Goal: Task Accomplishment & Management: Use online tool/utility

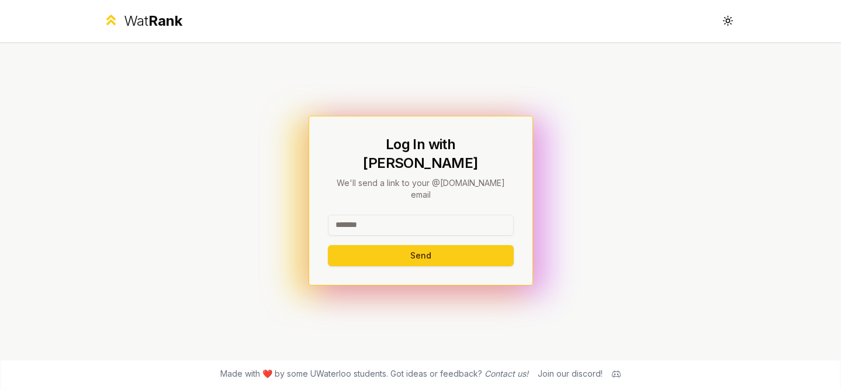
click at [394, 214] on input at bounding box center [421, 224] width 186 height 21
click at [483, 245] on button "Send" at bounding box center [421, 255] width 186 height 21
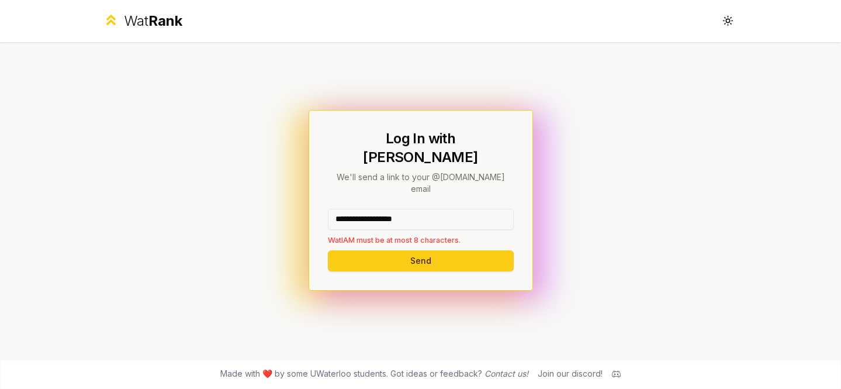
drag, startPoint x: 450, startPoint y: 207, endPoint x: 378, endPoint y: 206, distance: 71.9
click at [378, 209] on input "**********" at bounding box center [421, 219] width 186 height 21
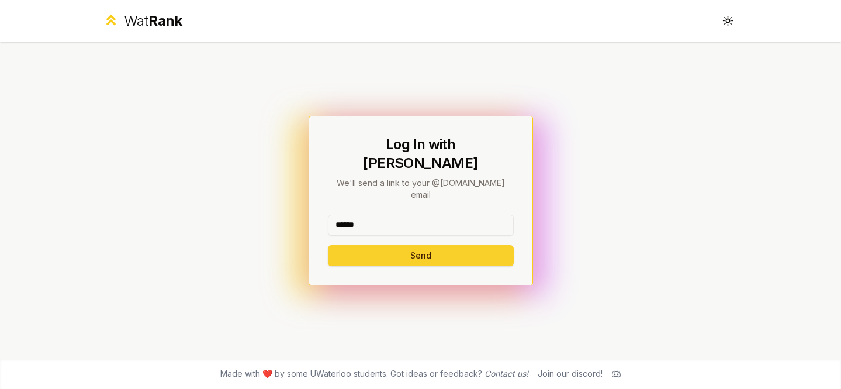
type input "******"
click at [351, 245] on button "Send" at bounding box center [421, 255] width 186 height 21
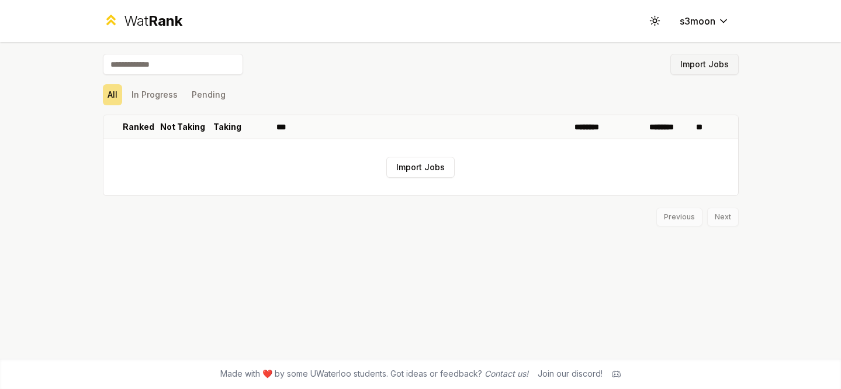
click at [704, 62] on button "Import Jobs" at bounding box center [704, 64] width 68 height 21
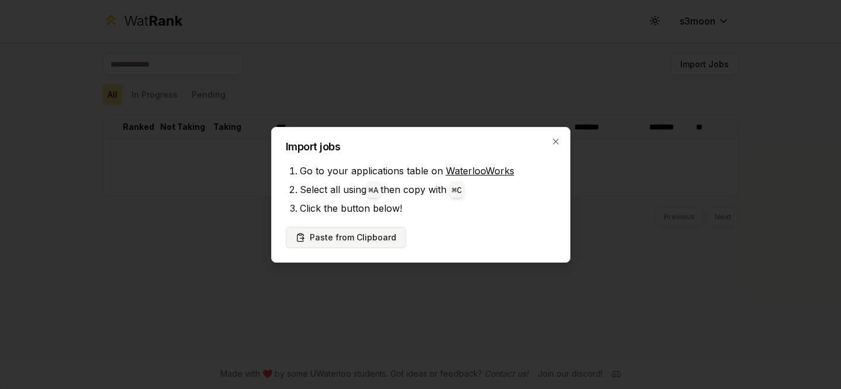
click at [352, 240] on button "Paste from Clipboard" at bounding box center [346, 237] width 120 height 21
click at [362, 242] on button "Paste from Clipboard" at bounding box center [346, 237] width 120 height 21
click at [377, 240] on button "Paste from Clipboard" at bounding box center [346, 237] width 120 height 21
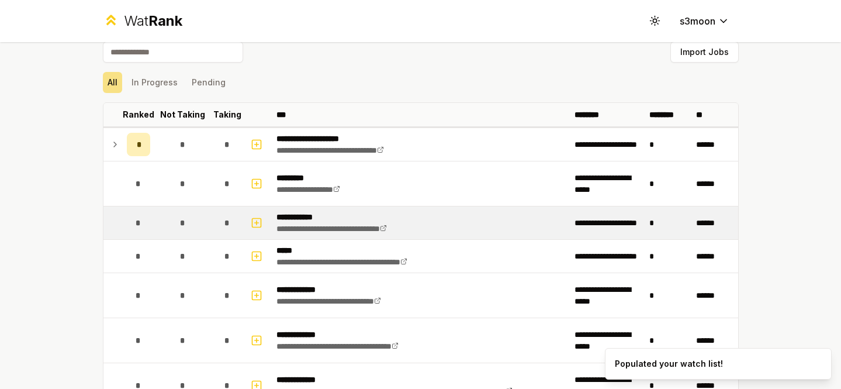
scroll to position [12, 0]
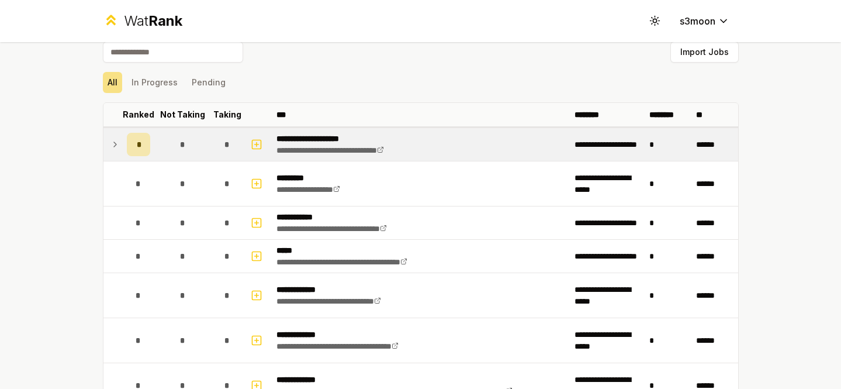
click at [116, 143] on icon at bounding box center [114, 144] width 9 height 14
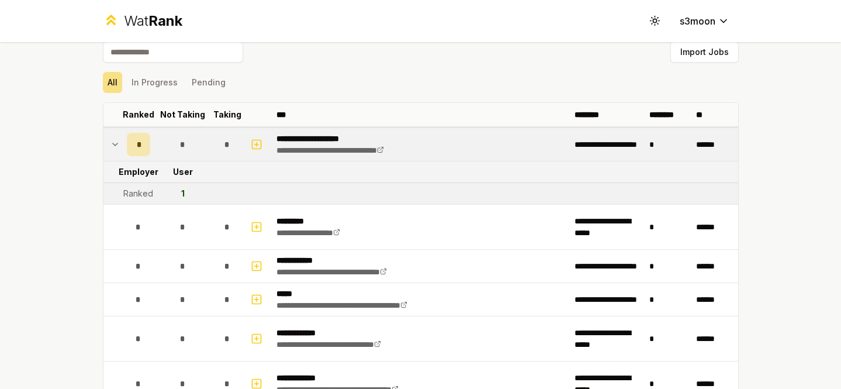
click at [116, 143] on icon at bounding box center [114, 144] width 9 height 14
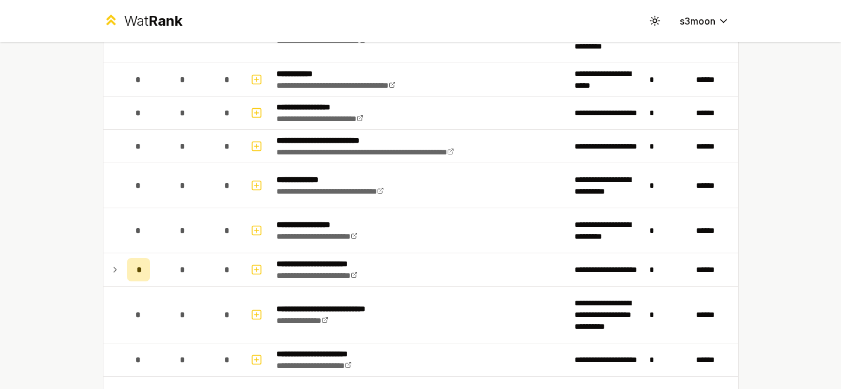
scroll to position [763, 0]
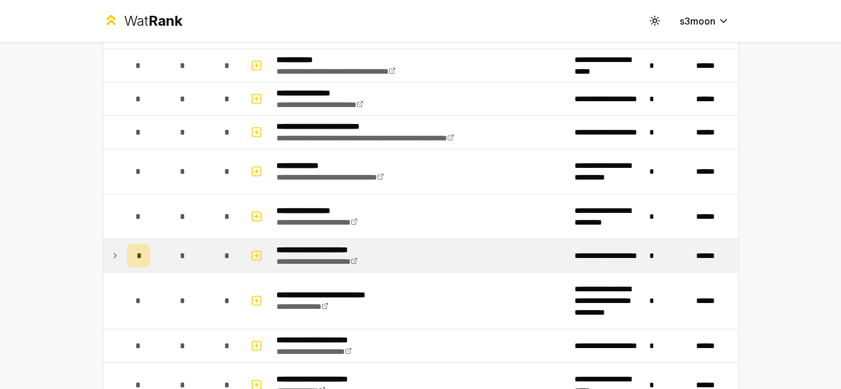
click at [139, 257] on span "*" at bounding box center [139, 256] width 4 height 12
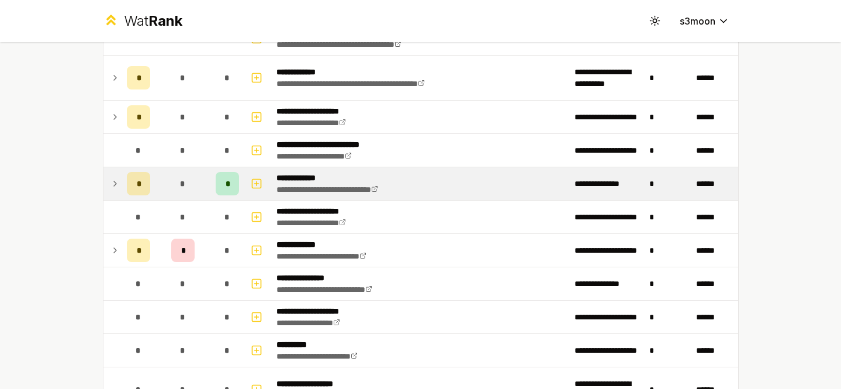
scroll to position [1469, 0]
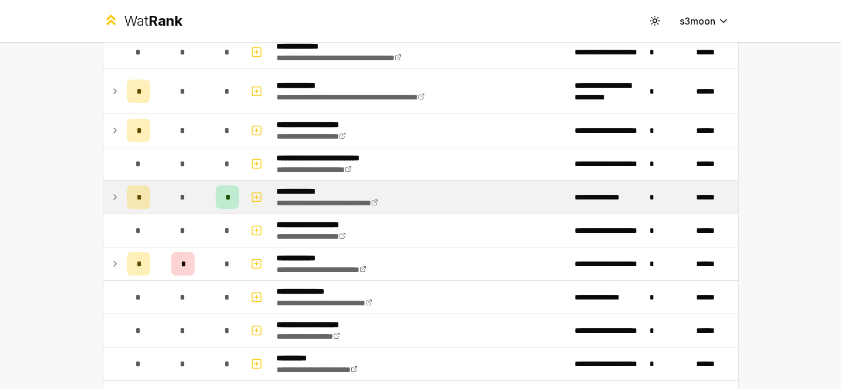
click at [224, 189] on div "*" at bounding box center [227, 196] width 23 height 23
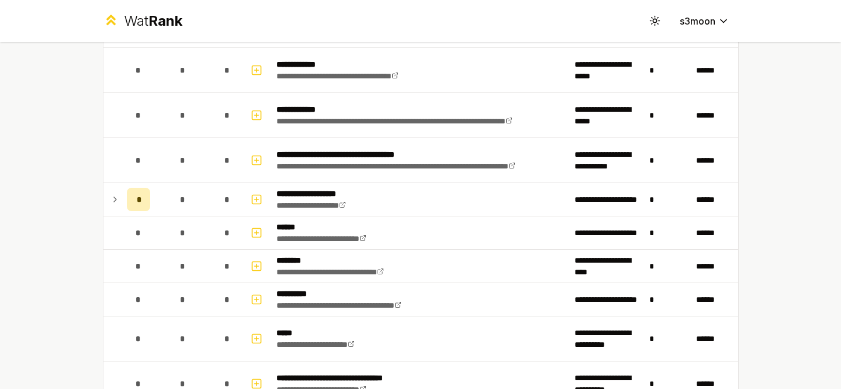
scroll to position [283, 0]
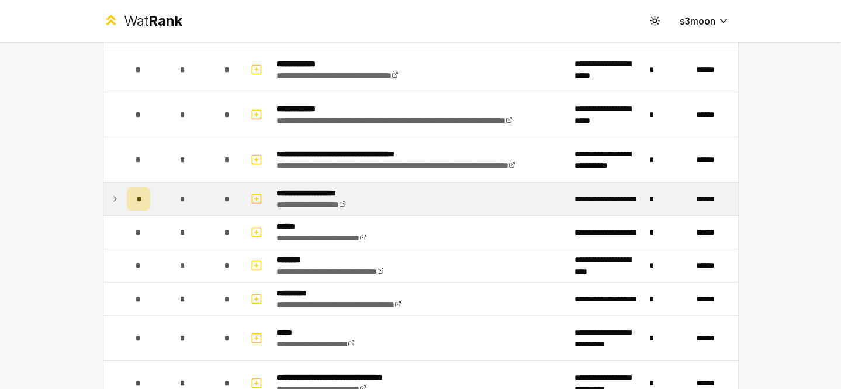
click at [218, 204] on div "*" at bounding box center [227, 198] width 23 height 23
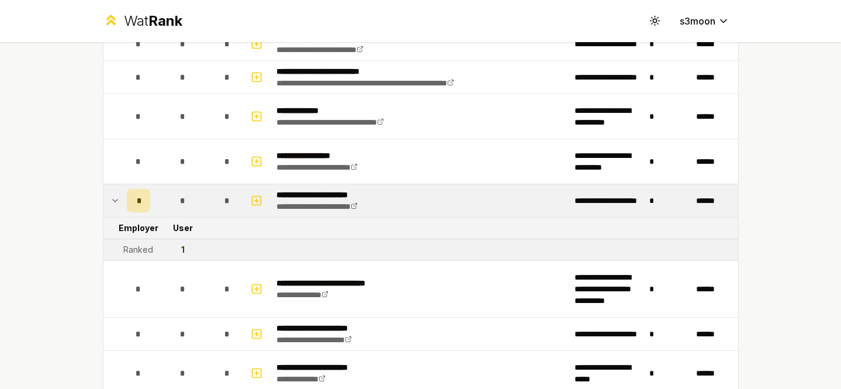
scroll to position [942, 0]
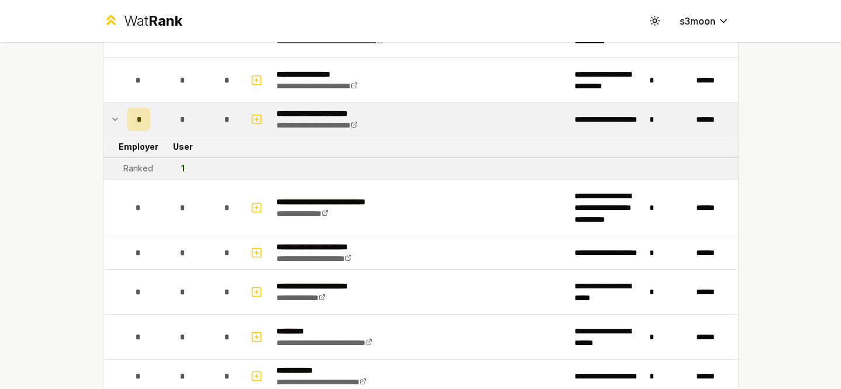
click at [137, 165] on div "Ranked" at bounding box center [138, 168] width 30 height 12
click at [182, 168] on div "1" at bounding box center [183, 168] width 4 height 12
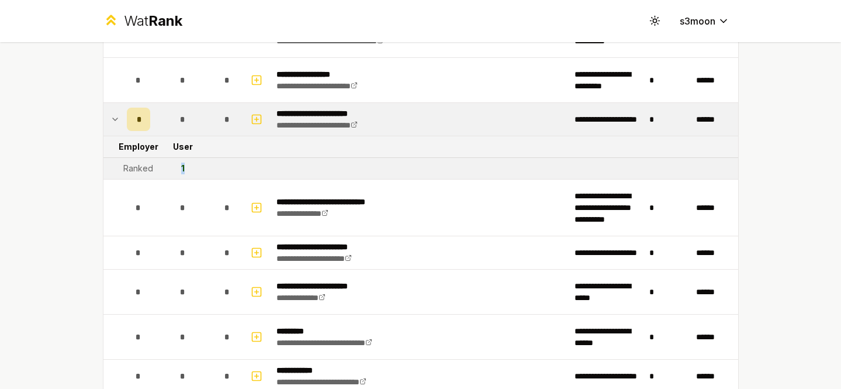
click at [182, 168] on div "1" at bounding box center [183, 168] width 4 height 12
click at [211, 163] on tr "Ranked 1" at bounding box center [420, 169] width 635 height 22
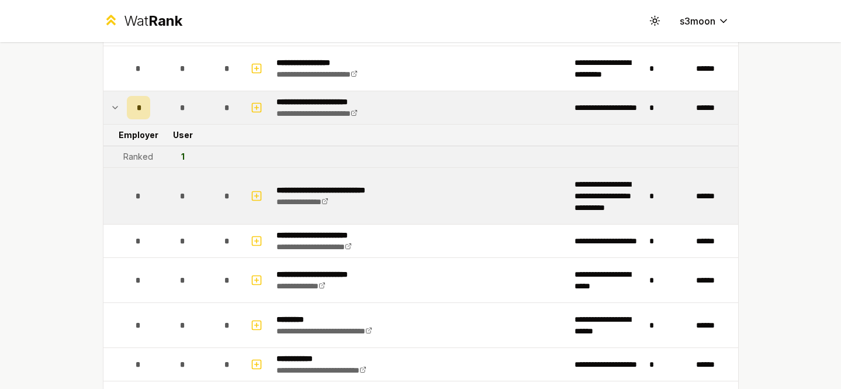
scroll to position [940, 0]
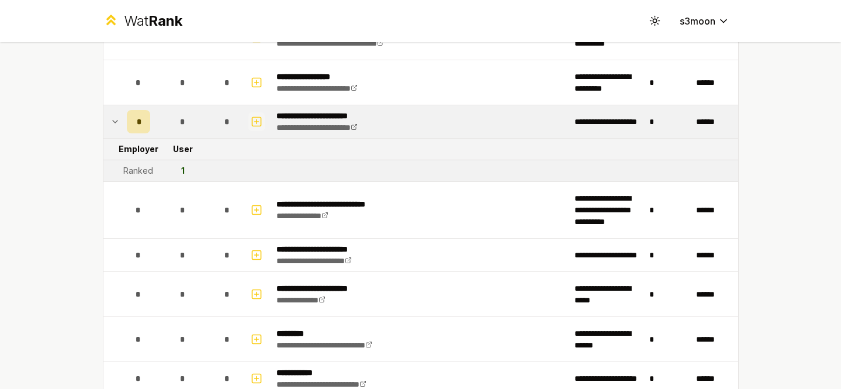
click at [255, 115] on icon "button" at bounding box center [257, 122] width 12 height 14
select select
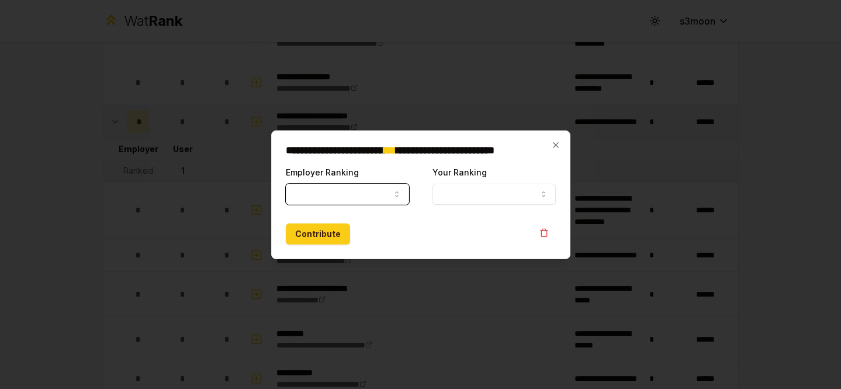
click at [511, 191] on button "Your Ranking" at bounding box center [493, 194] width 123 height 21
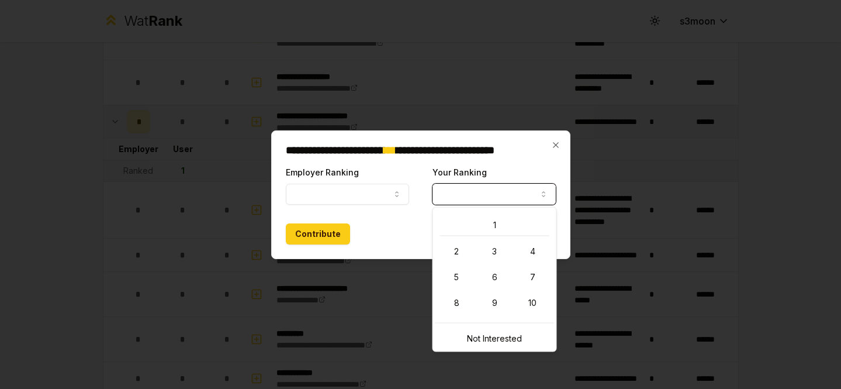
click at [383, 189] on button "Employer Ranking" at bounding box center [347, 194] width 123 height 21
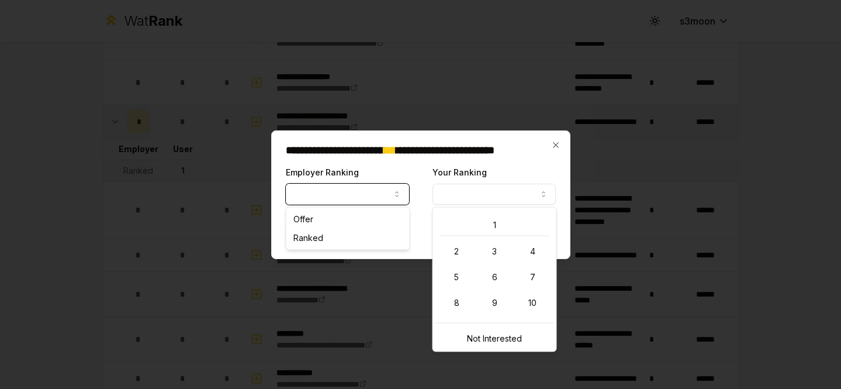
select select "******"
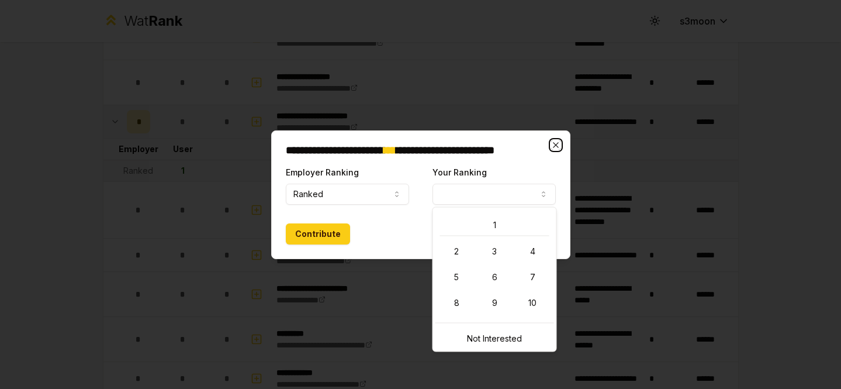
click at [556, 144] on icon "button" at bounding box center [555, 144] width 9 height 9
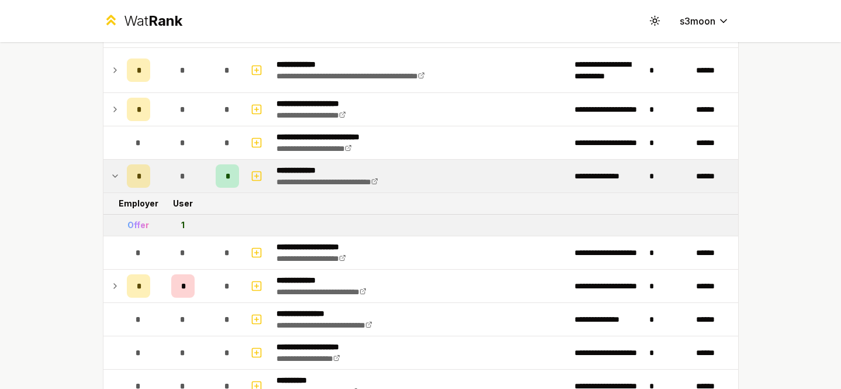
scroll to position [1698, 0]
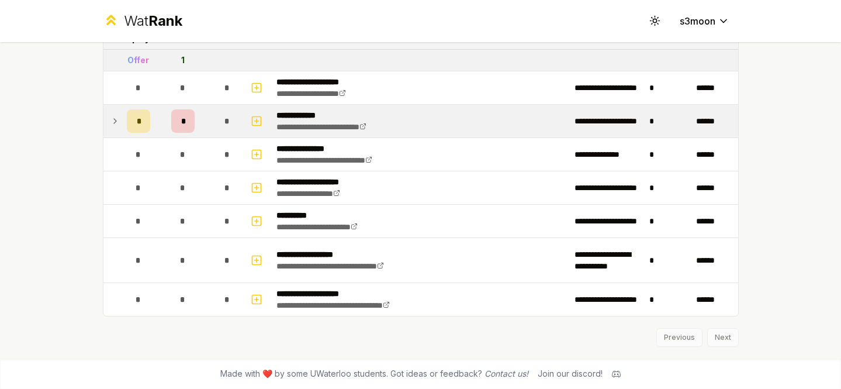
click at [181, 117] on span "*" at bounding box center [183, 121] width 4 height 12
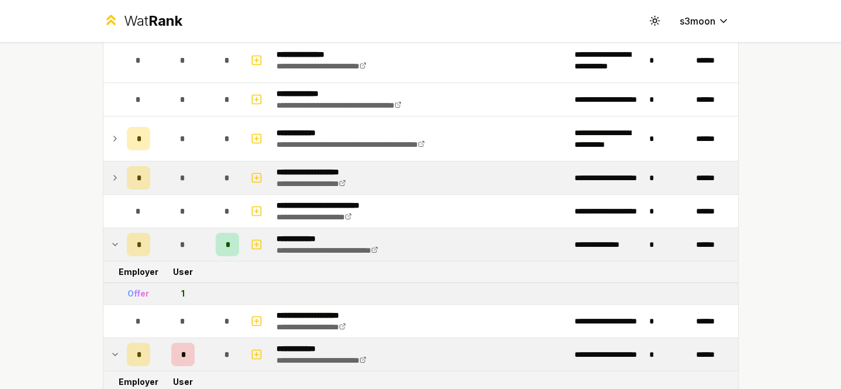
scroll to position [1476, 0]
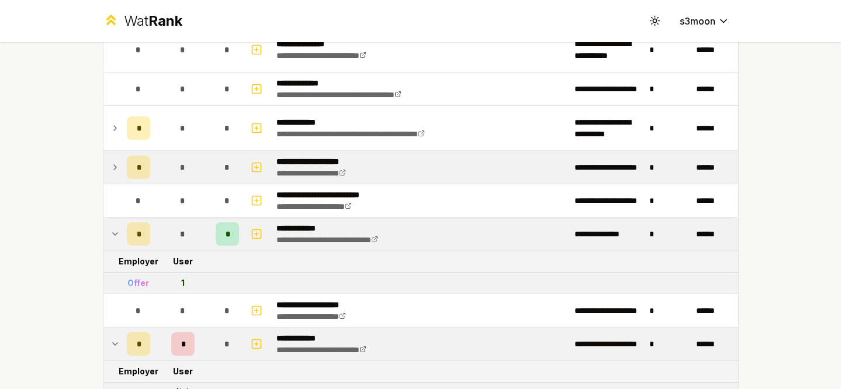
click at [118, 170] on icon at bounding box center [114, 167] width 9 height 14
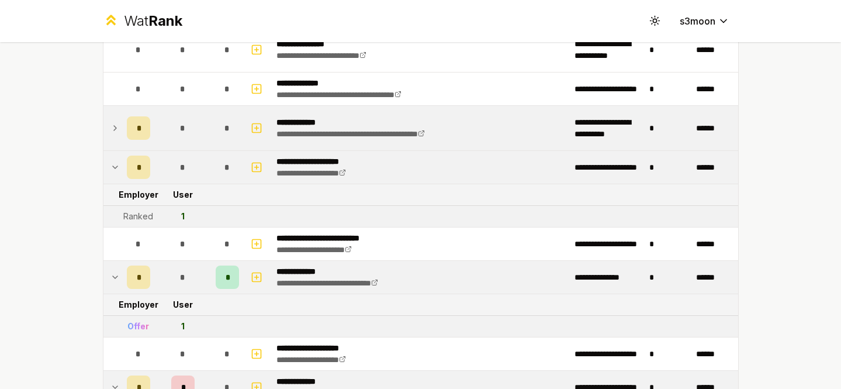
click at [117, 137] on td at bounding box center [112, 128] width 19 height 44
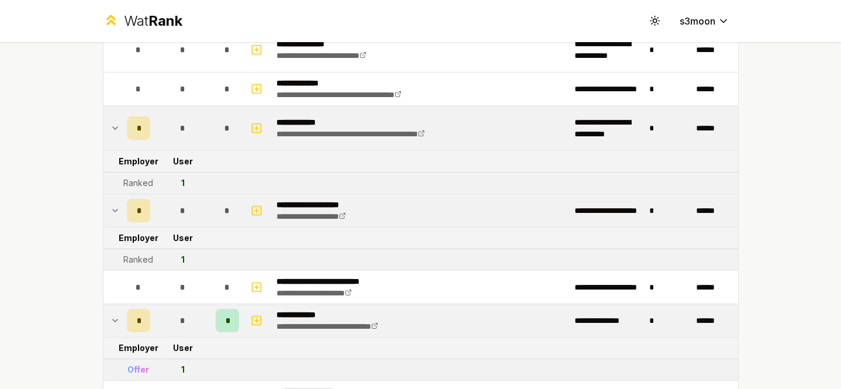
click at [183, 181] on div "1" at bounding box center [183, 183] width 4 height 12
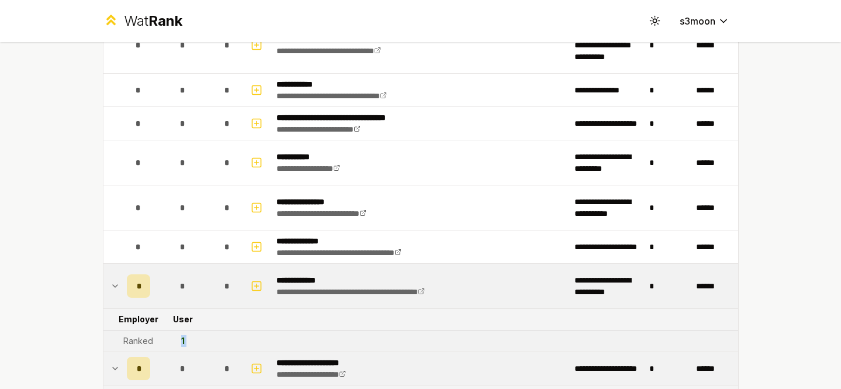
scroll to position [1830, 0]
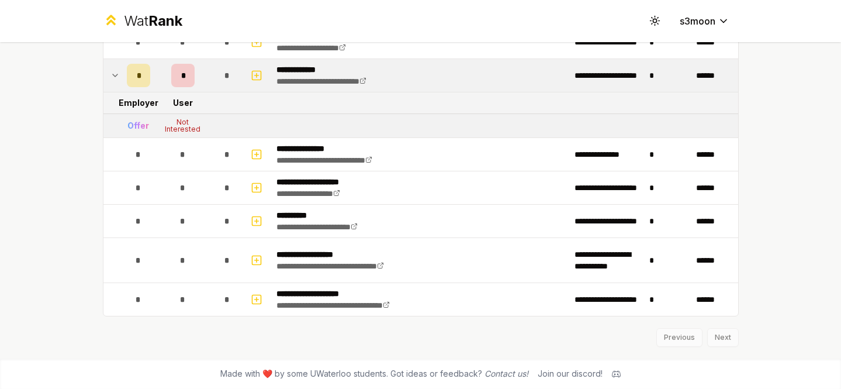
click at [716, 339] on div "Previous Next" at bounding box center [421, 331] width 636 height 30
click at [725, 338] on div "Previous Next" at bounding box center [421, 331] width 636 height 30
click at [694, 340] on div "Previous Next" at bounding box center [421, 331] width 636 height 30
click at [732, 331] on div "Previous Next" at bounding box center [421, 331] width 636 height 30
click at [730, 332] on div "Previous Next" at bounding box center [421, 331] width 636 height 30
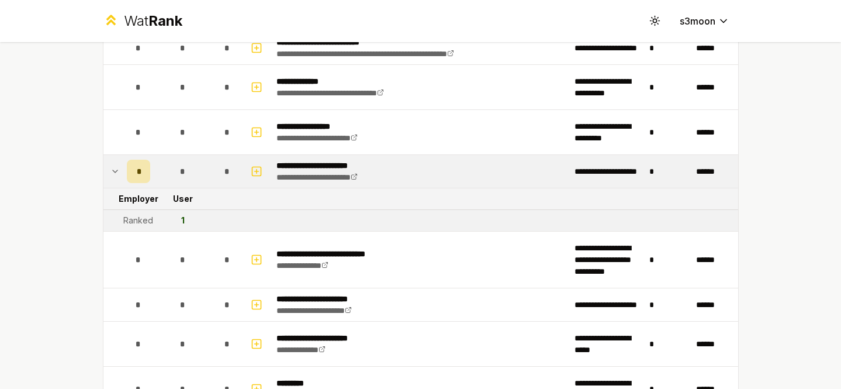
scroll to position [0, 0]
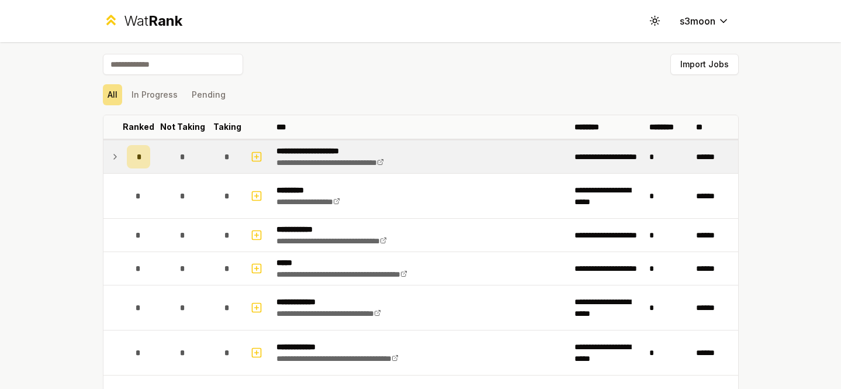
click at [132, 149] on div "*" at bounding box center [138, 156] width 23 height 23
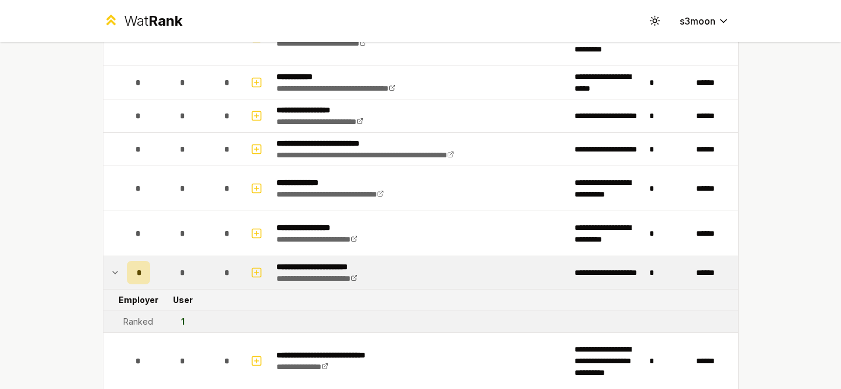
scroll to position [855, 0]
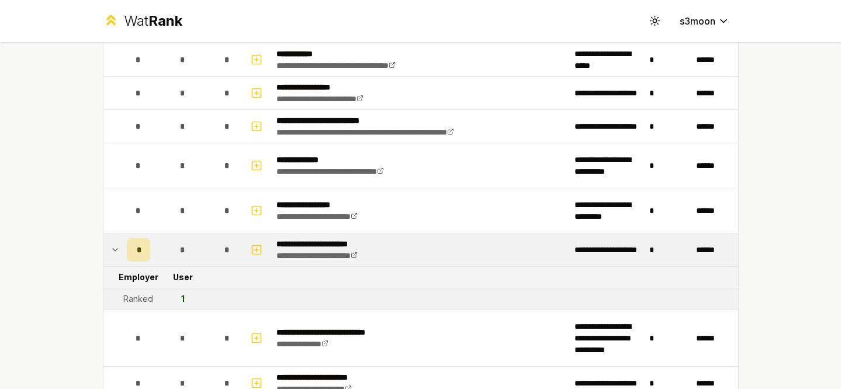
click at [109, 246] on td at bounding box center [112, 249] width 19 height 33
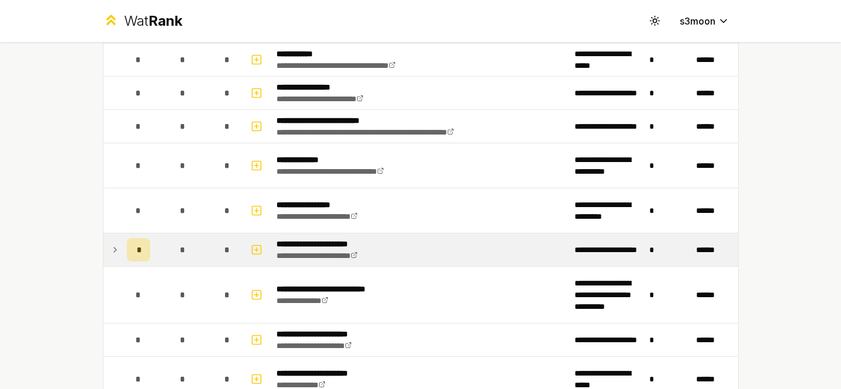
click at [109, 246] on td at bounding box center [112, 249] width 19 height 33
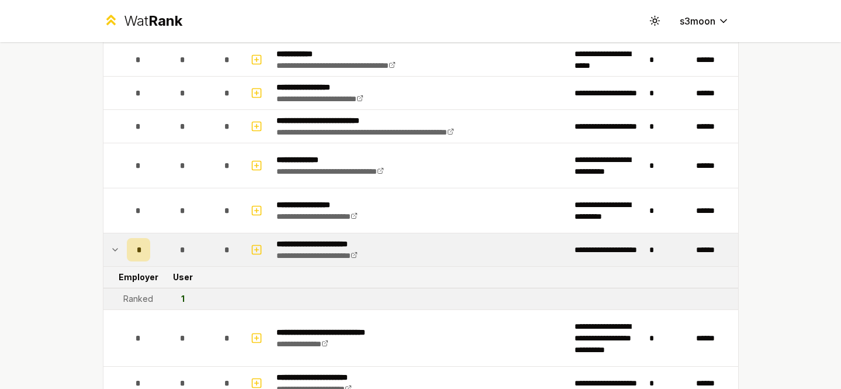
click at [165, 290] on td "1" at bounding box center [183, 298] width 56 height 21
click at [141, 249] on div "*" at bounding box center [138, 249] width 23 height 23
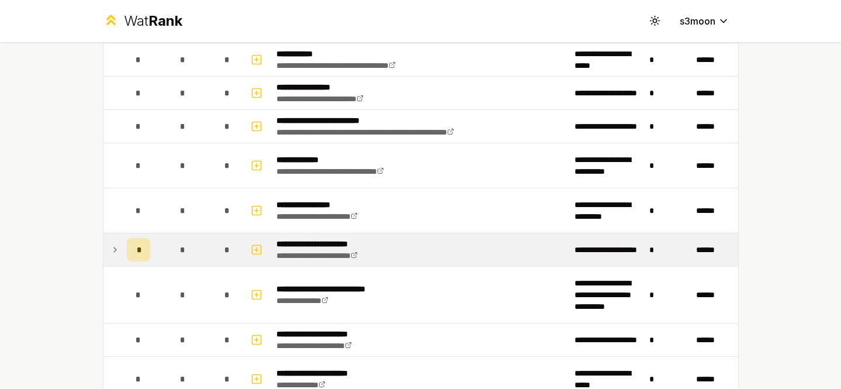
click at [141, 249] on div "*" at bounding box center [138, 249] width 23 height 23
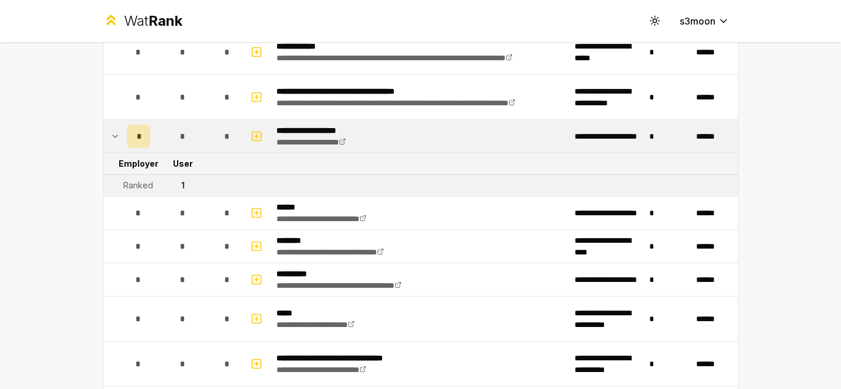
scroll to position [336, 0]
